Goal: Check status: Check status

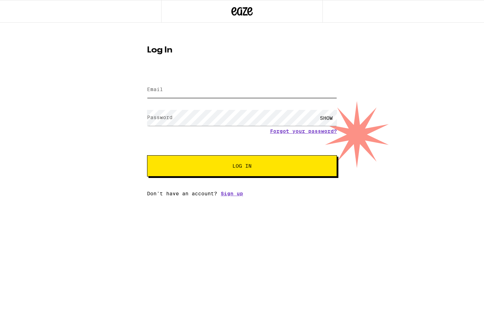
type input "jhilbert335@yahoo.com"
click at [242, 167] on button "Log In" at bounding box center [242, 165] width 190 height 21
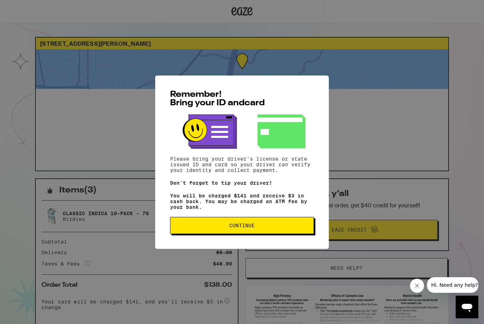
click at [284, 228] on span "Continue" at bounding box center [242, 225] width 132 height 5
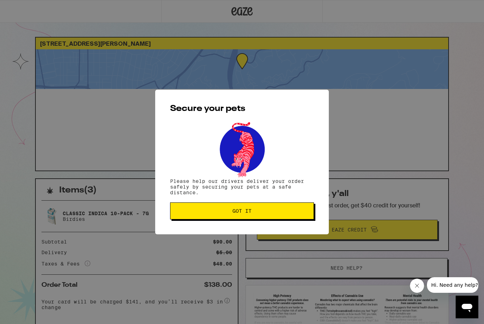
click at [280, 215] on button "Got it" at bounding box center [242, 210] width 144 height 17
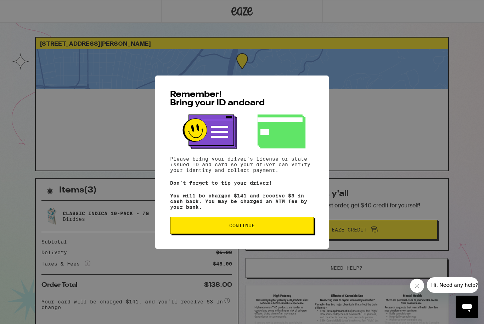
click at [295, 228] on span "Continue" at bounding box center [242, 225] width 132 height 5
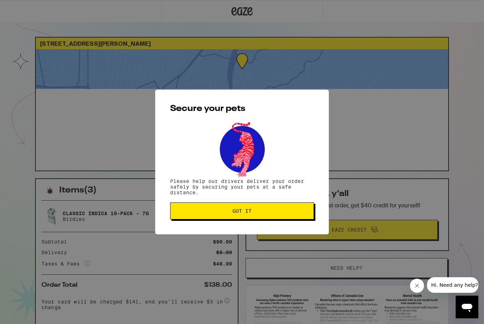
click at [299, 216] on button "Got it" at bounding box center [242, 210] width 144 height 17
